Goal: Task Accomplishment & Management: Manage account settings

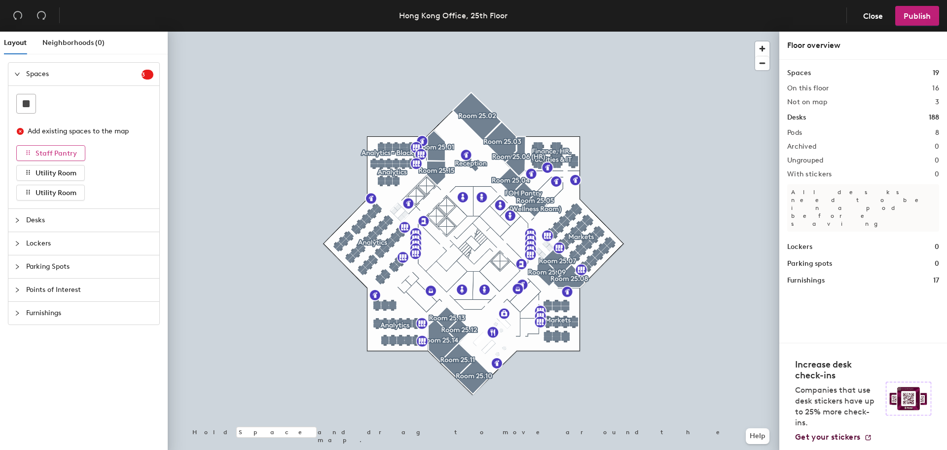
click at [69, 149] on span "Staff Pantry" at bounding box center [56, 153] width 41 height 8
click at [53, 156] on span "Staff Pantry" at bounding box center [56, 153] width 41 height 8
click at [72, 174] on span "Utility Room" at bounding box center [56, 173] width 41 height 8
click at [19, 219] on icon "collapsed" at bounding box center [17, 220] width 6 height 6
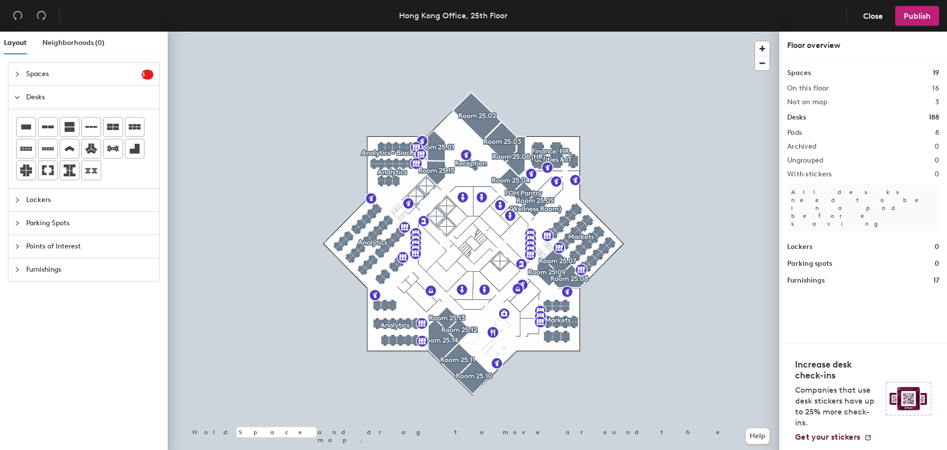
click at [20, 71] on div at bounding box center [20, 74] width 12 height 11
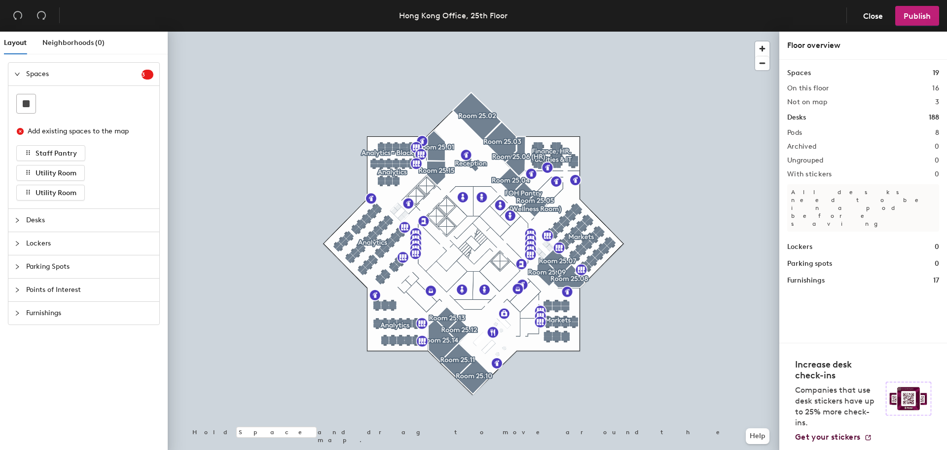
click at [22, 131] on icon "close-circle" at bounding box center [20, 131] width 7 height 7
click at [29, 103] on rect at bounding box center [26, 103] width 7 height 7
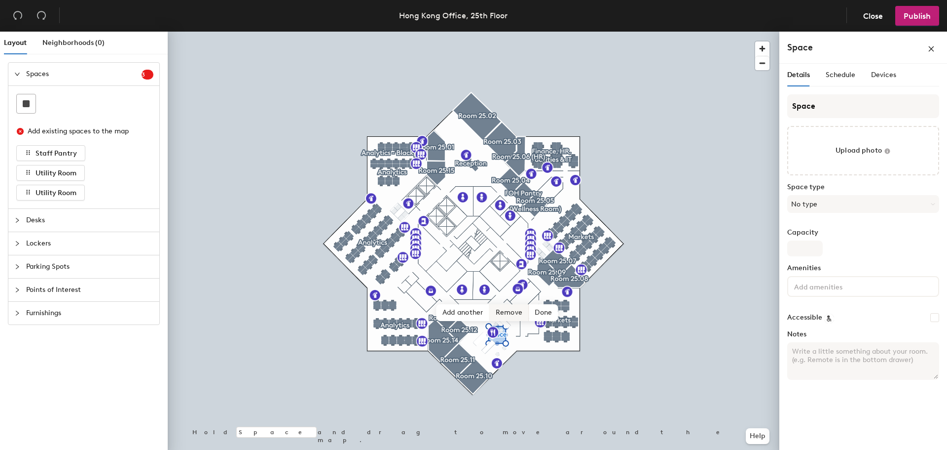
click at [514, 312] on span "Remove" at bounding box center [509, 312] width 39 height 17
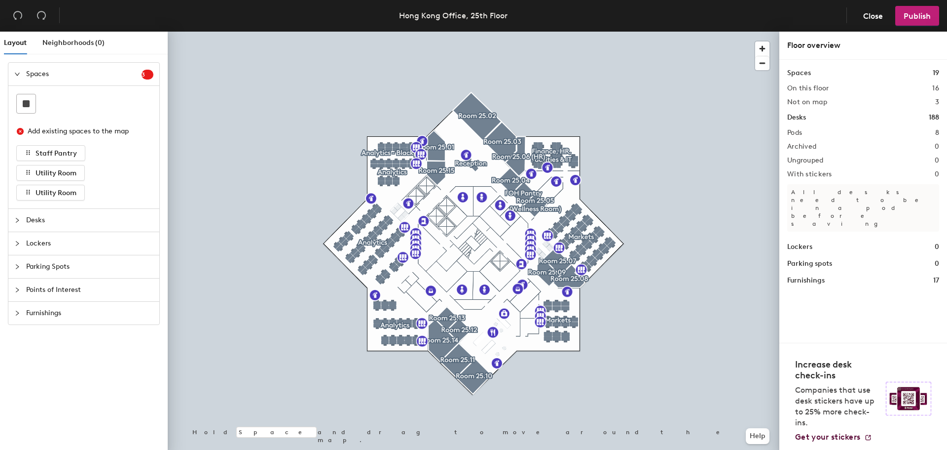
click at [18, 215] on div at bounding box center [20, 220] width 12 height 11
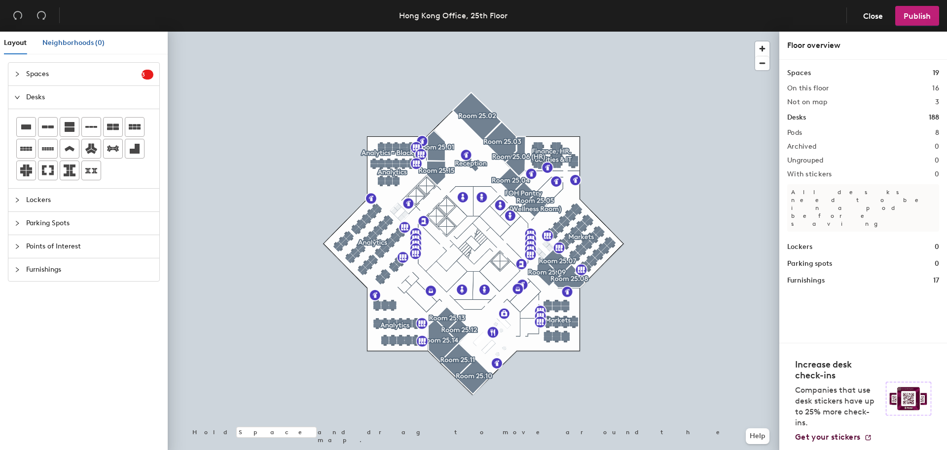
click at [70, 41] on span "Neighborhoods (0)" at bounding box center [73, 42] width 62 height 8
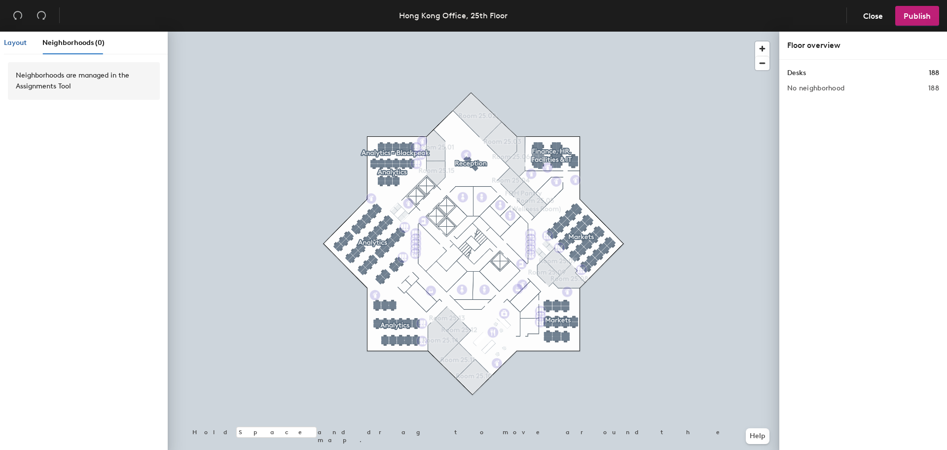
click at [21, 39] on span "Layout" at bounding box center [15, 42] width 23 height 8
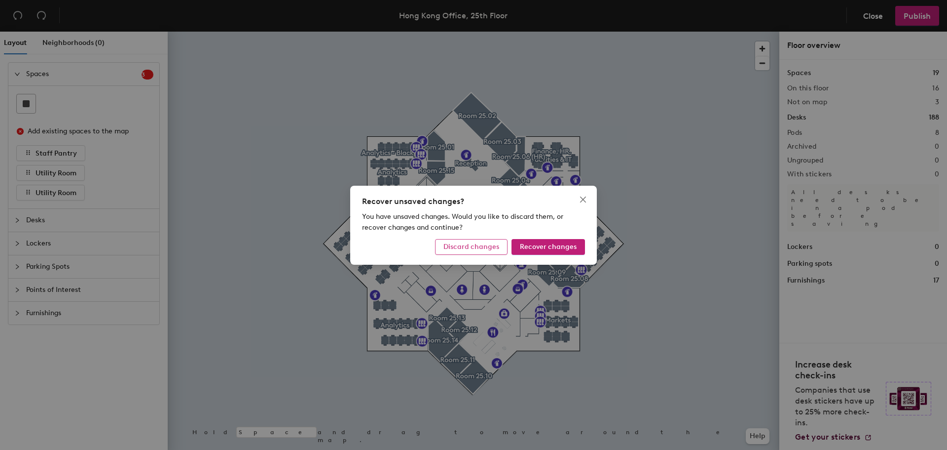
click at [484, 241] on button "Discard changes" at bounding box center [471, 247] width 73 height 16
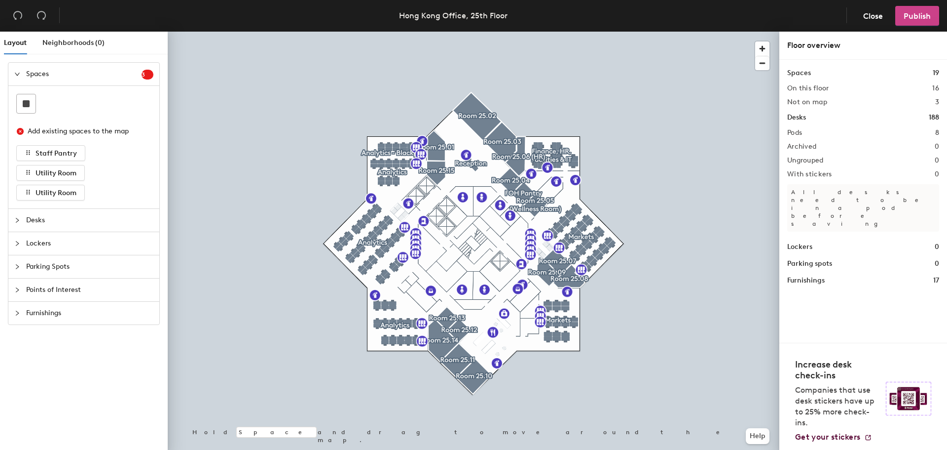
click at [925, 18] on span "Publish" at bounding box center [917, 15] width 27 height 9
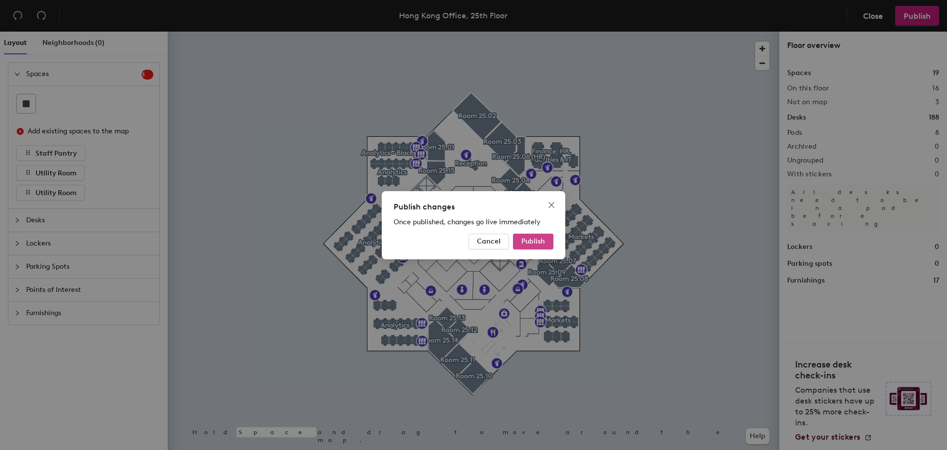
click at [530, 240] on span "Publish" at bounding box center [534, 241] width 24 height 8
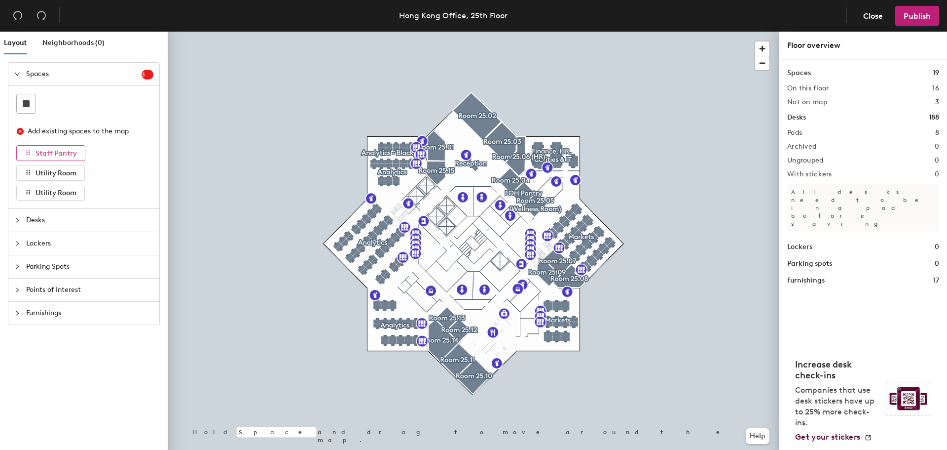
click at [27, 150] on icon "button" at bounding box center [28, 152] width 7 height 7
click at [28, 150] on icon "button" at bounding box center [28, 152] width 7 height 7
click at [26, 169] on icon "button" at bounding box center [28, 172] width 7 height 7
click at [24, 189] on button "Utility Room" at bounding box center [50, 193] width 69 height 16
click at [44, 151] on span "Staff Pantry" at bounding box center [56, 153] width 41 height 8
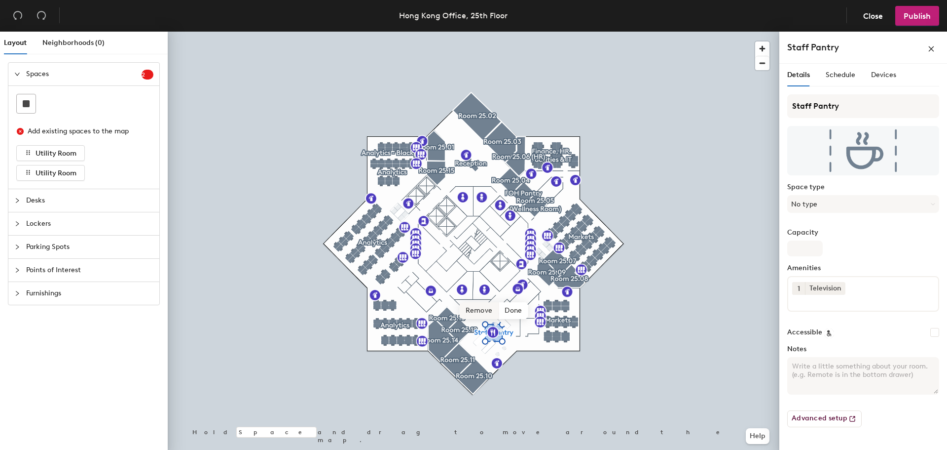
click at [480, 311] on span "Remove" at bounding box center [479, 310] width 39 height 17
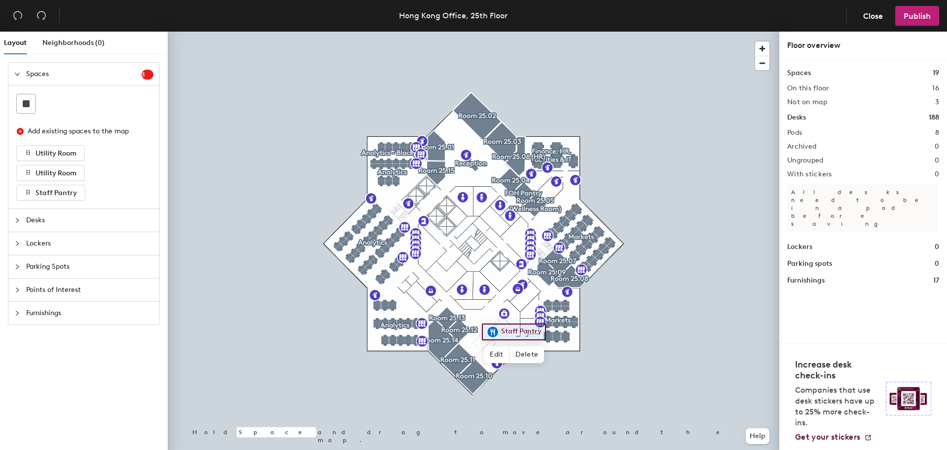
click at [47, 288] on span "Points of Interest" at bounding box center [89, 289] width 127 height 23
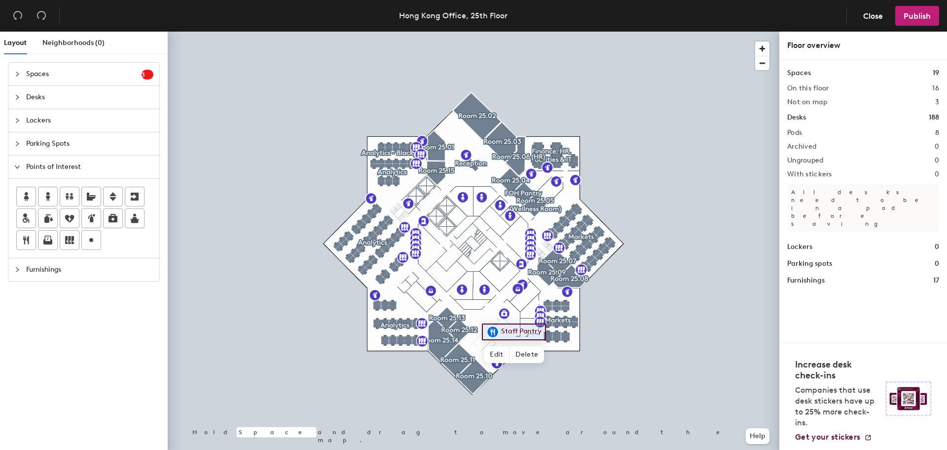
click at [16, 95] on icon "collapsed" at bounding box center [17, 97] width 3 height 5
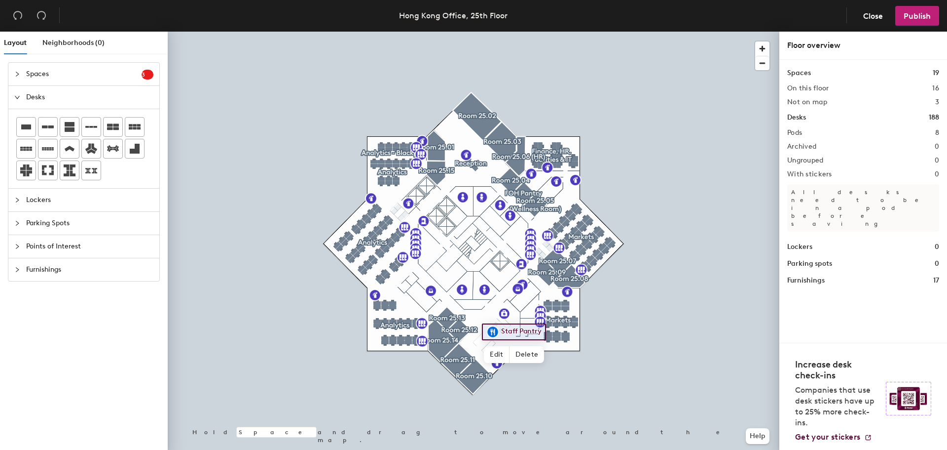
click at [16, 68] on div "Spaces 3" at bounding box center [83, 74] width 151 height 23
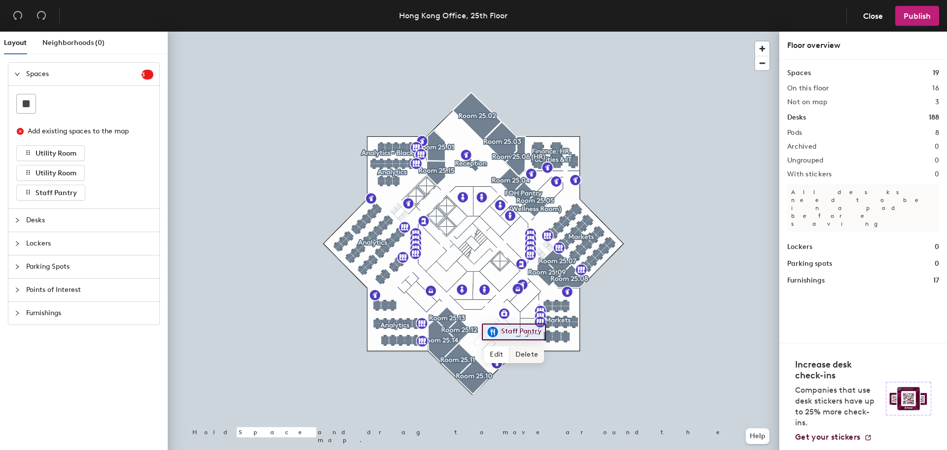
click at [521, 353] on span "Delete" at bounding box center [527, 354] width 35 height 17
click at [760, 46] on span "button" at bounding box center [762, 48] width 14 height 14
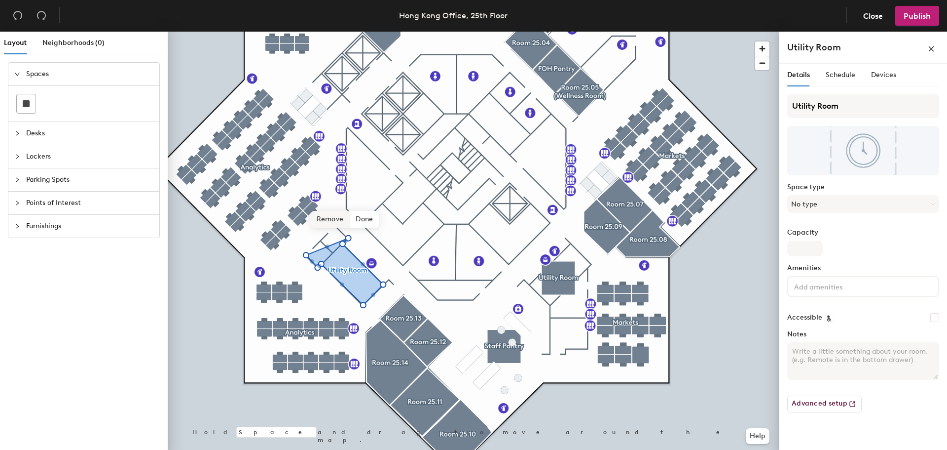
click at [337, 218] on span "Remove" at bounding box center [330, 219] width 39 height 17
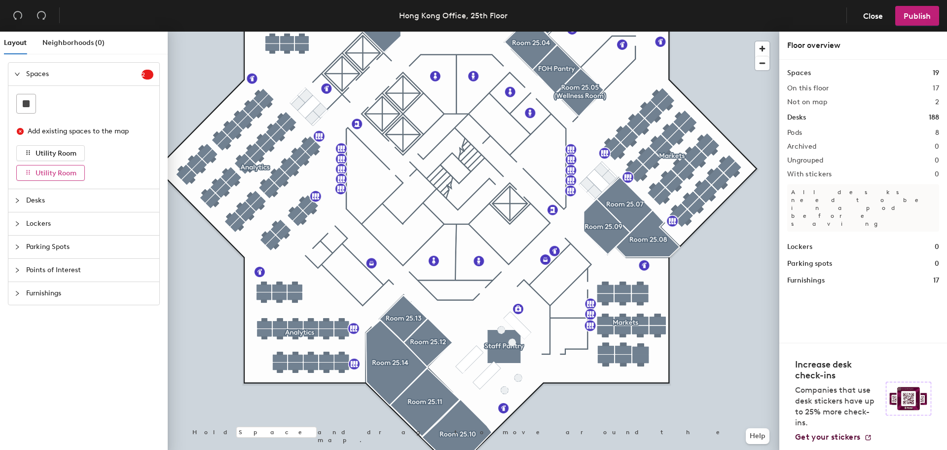
click at [67, 176] on span "Utility Room" at bounding box center [56, 173] width 41 height 8
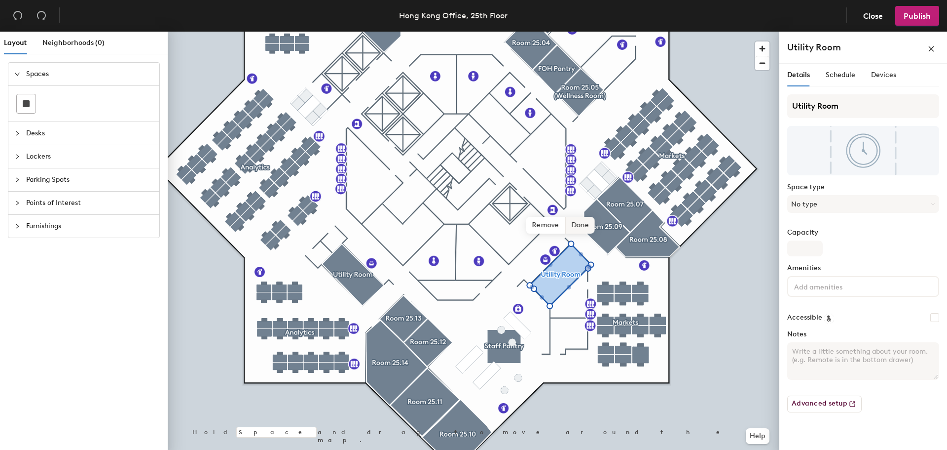
click at [587, 225] on span "Done" at bounding box center [579, 225] width 29 height 17
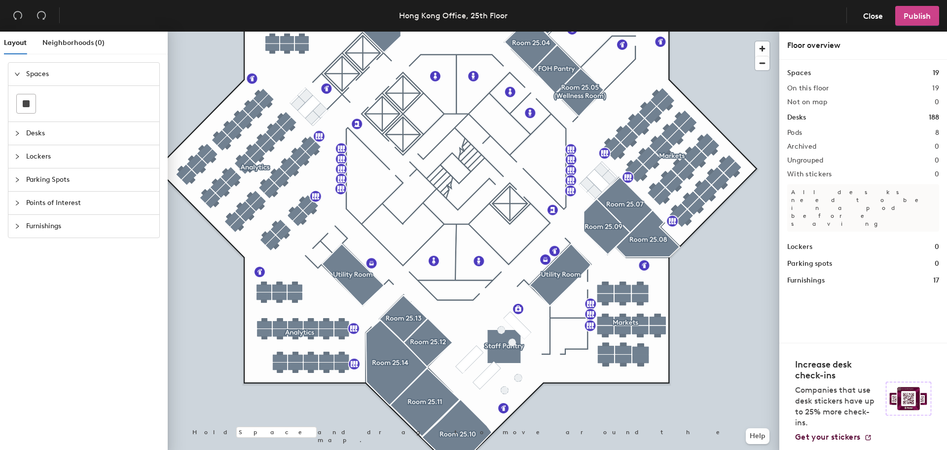
click at [909, 15] on span "Publish" at bounding box center [917, 15] width 27 height 9
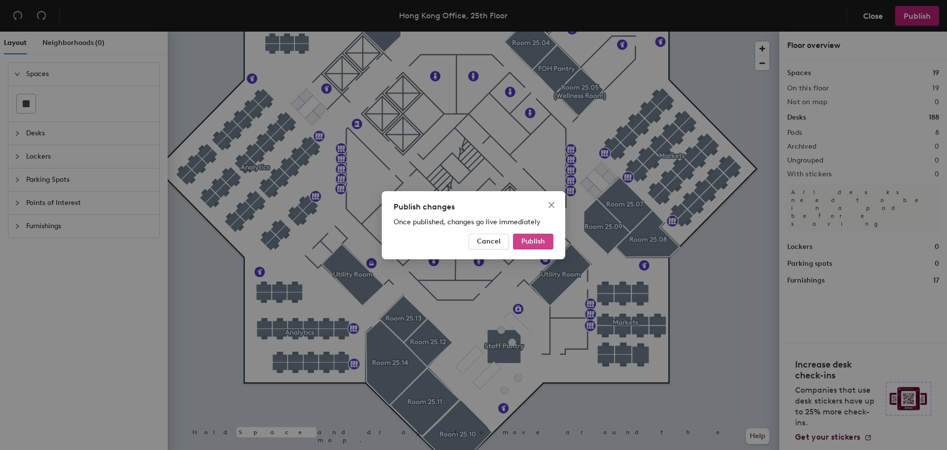
click at [543, 243] on span "Publish" at bounding box center [534, 241] width 24 height 8
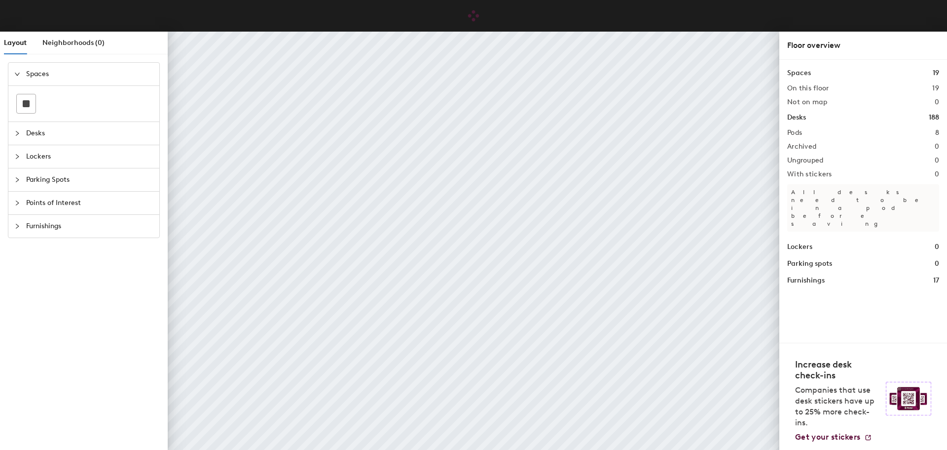
click at [7, 128] on div "Spaces Desks Lockers Parking Spots Points of Interest Furnishings" at bounding box center [84, 149] width 168 height 191
click at [19, 133] on icon "collapsed" at bounding box center [17, 133] width 6 height 6
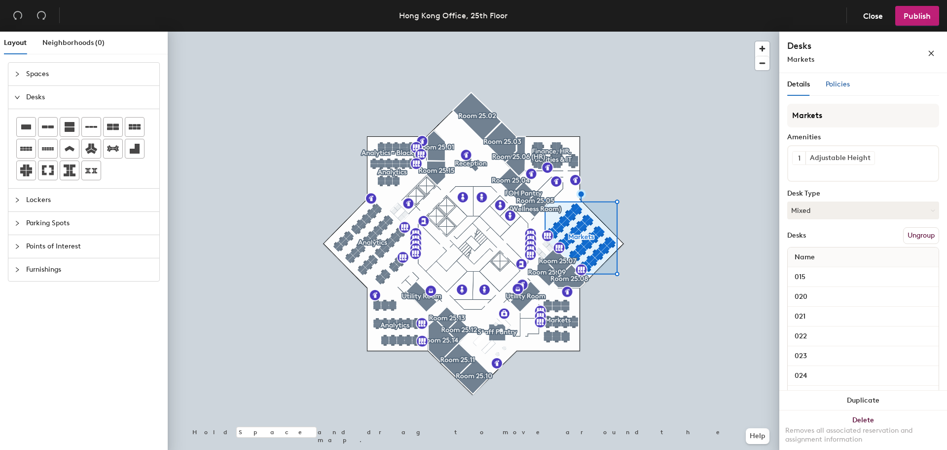
click at [844, 81] on span "Policies" at bounding box center [838, 84] width 24 height 8
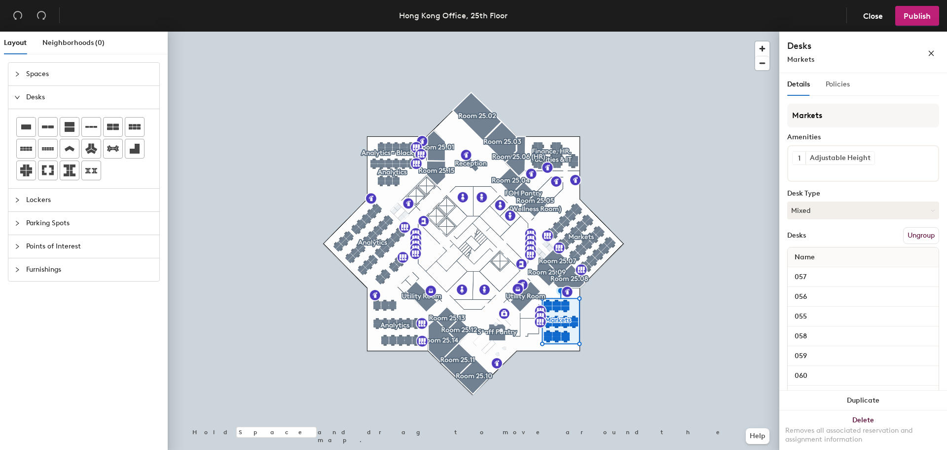
click at [848, 90] on div "Policies" at bounding box center [838, 84] width 24 height 23
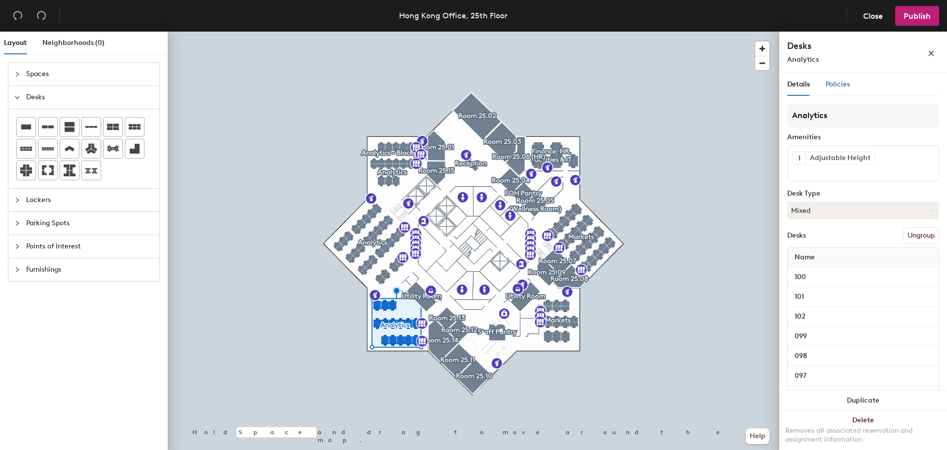
click at [833, 87] on span "Policies" at bounding box center [838, 84] width 24 height 8
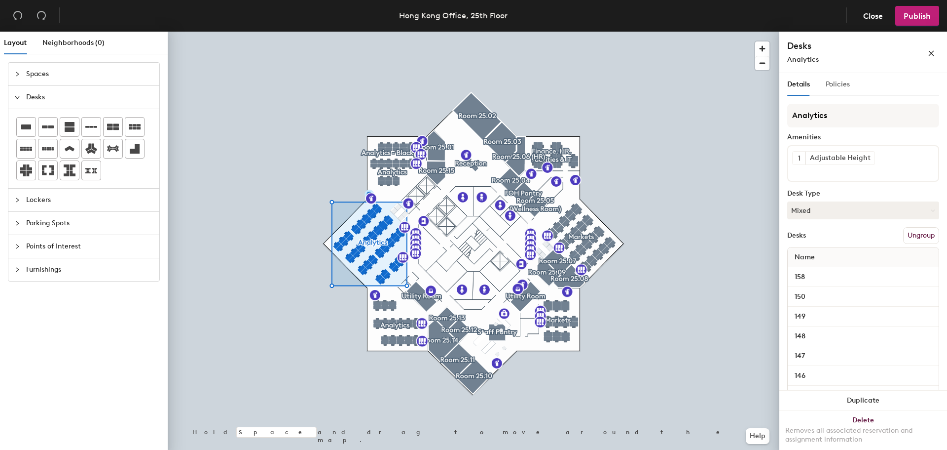
click at [842, 78] on div "Policies" at bounding box center [838, 84] width 24 height 23
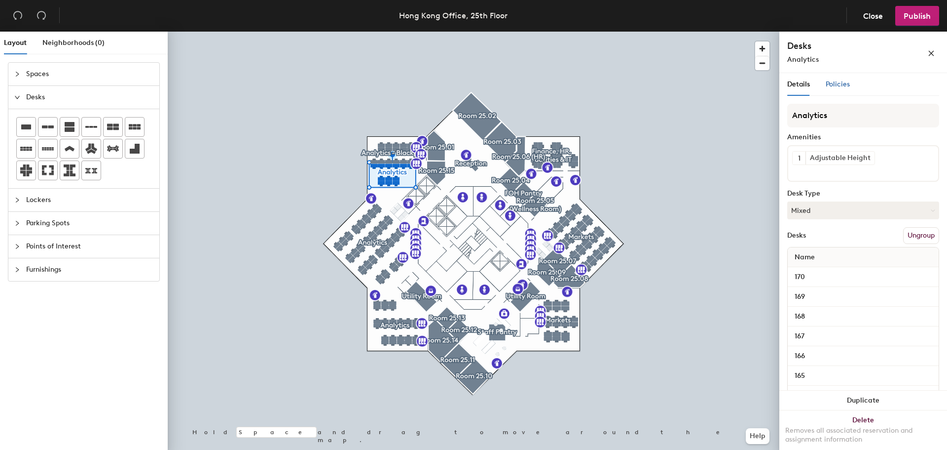
click at [843, 88] on span "Policies" at bounding box center [838, 84] width 24 height 8
click at [844, 82] on span "Policies" at bounding box center [838, 84] width 24 height 8
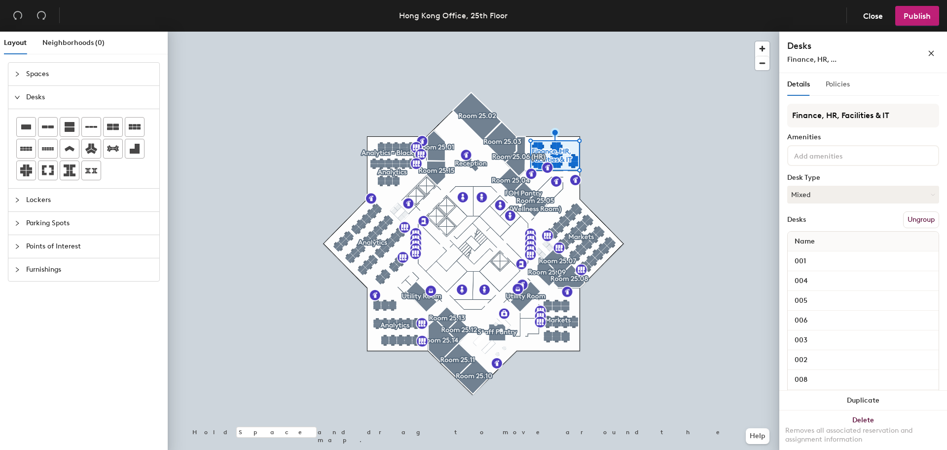
click at [838, 78] on div "Policies" at bounding box center [838, 84] width 24 height 23
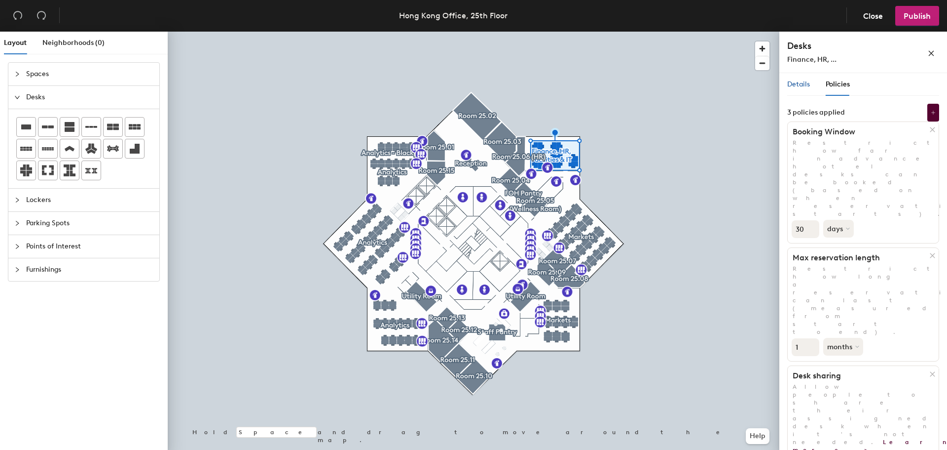
click at [809, 82] on span "Details" at bounding box center [799, 84] width 23 height 8
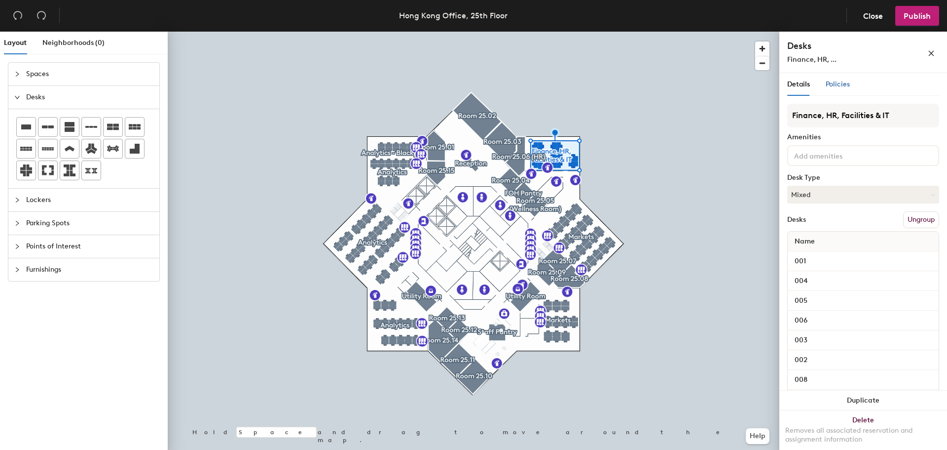
click at [834, 85] on span "Policies" at bounding box center [838, 84] width 24 height 8
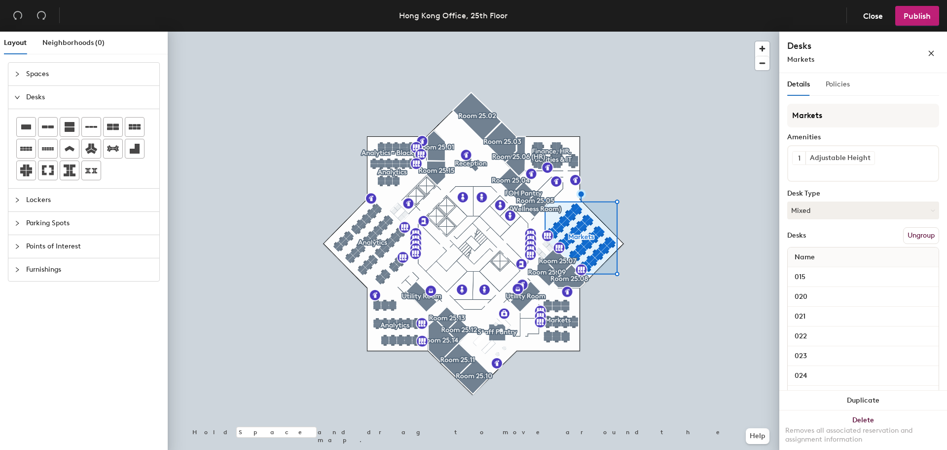
click at [840, 77] on div "Policies" at bounding box center [838, 84] width 24 height 23
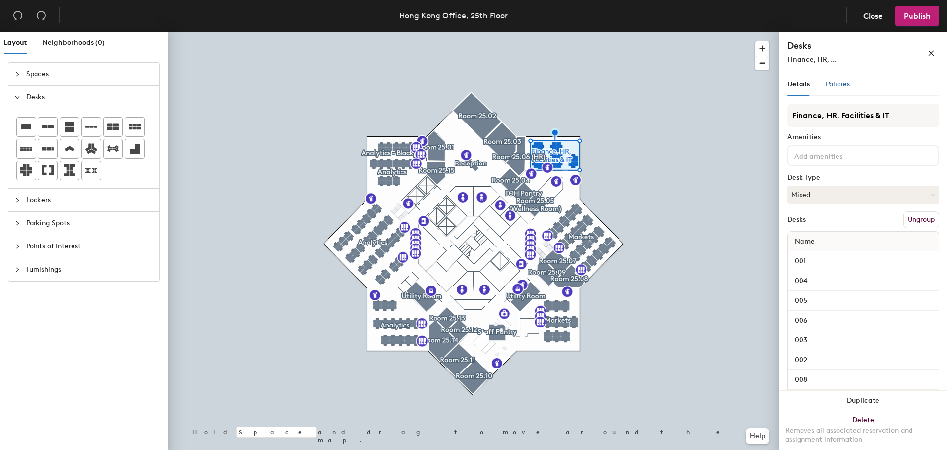
click at [829, 83] on span "Policies" at bounding box center [838, 84] width 24 height 8
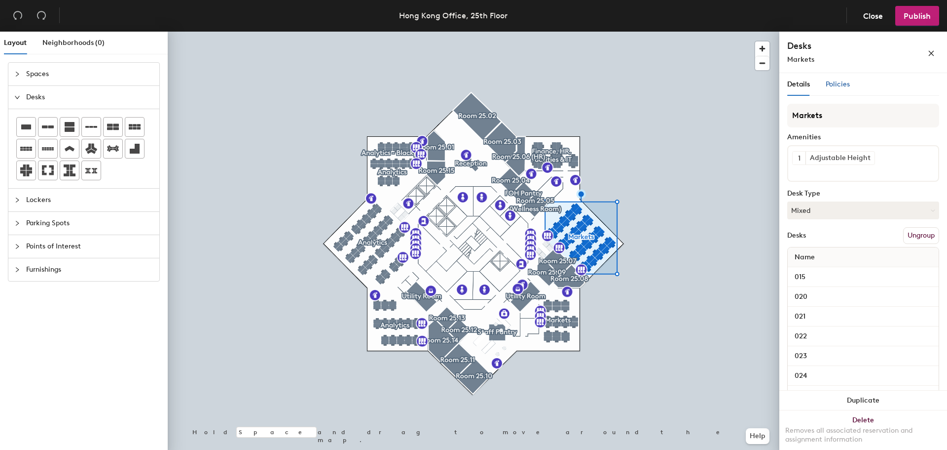
click at [831, 87] on span "Policies" at bounding box center [838, 84] width 24 height 8
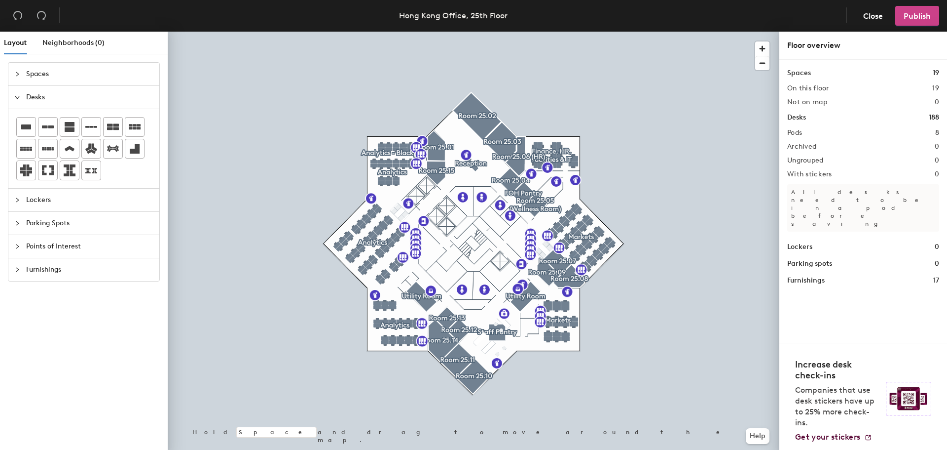
click at [913, 8] on button "Publish" at bounding box center [918, 16] width 44 height 20
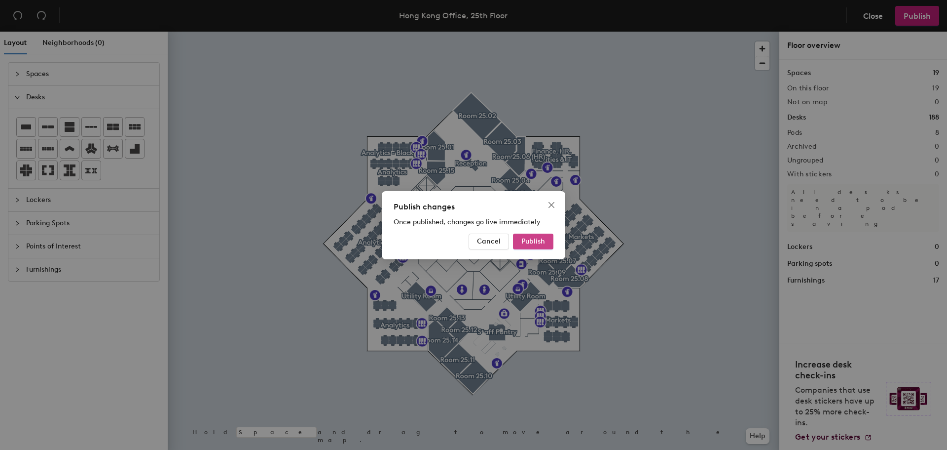
click at [545, 236] on button "Publish" at bounding box center [533, 241] width 40 height 16
